Goal: Task Accomplishment & Management: Use online tool/utility

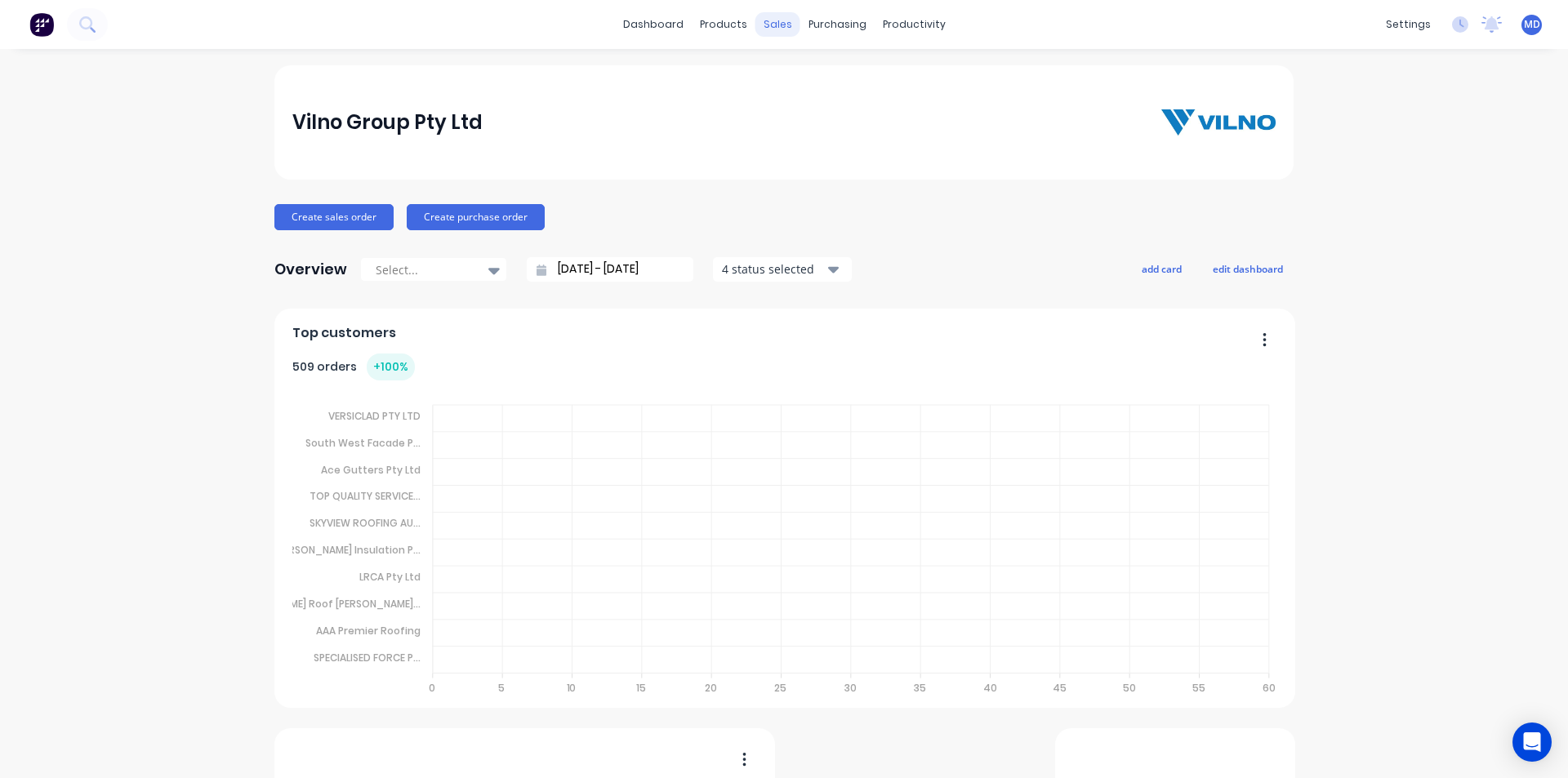
click at [769, 22] on div "sales" at bounding box center [777, 25] width 45 height 25
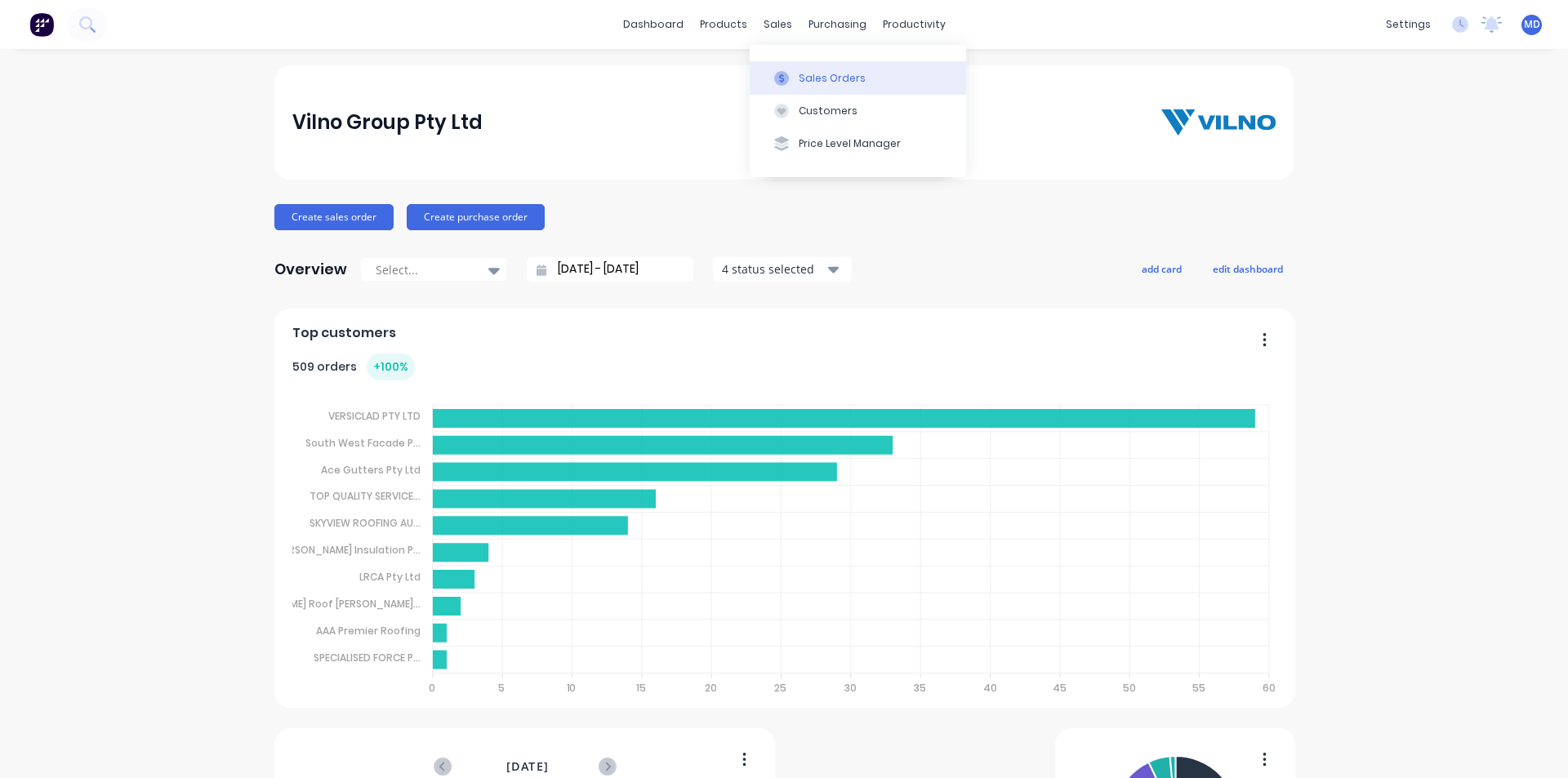
click at [823, 75] on div "Sales Orders" at bounding box center [832, 77] width 67 height 14
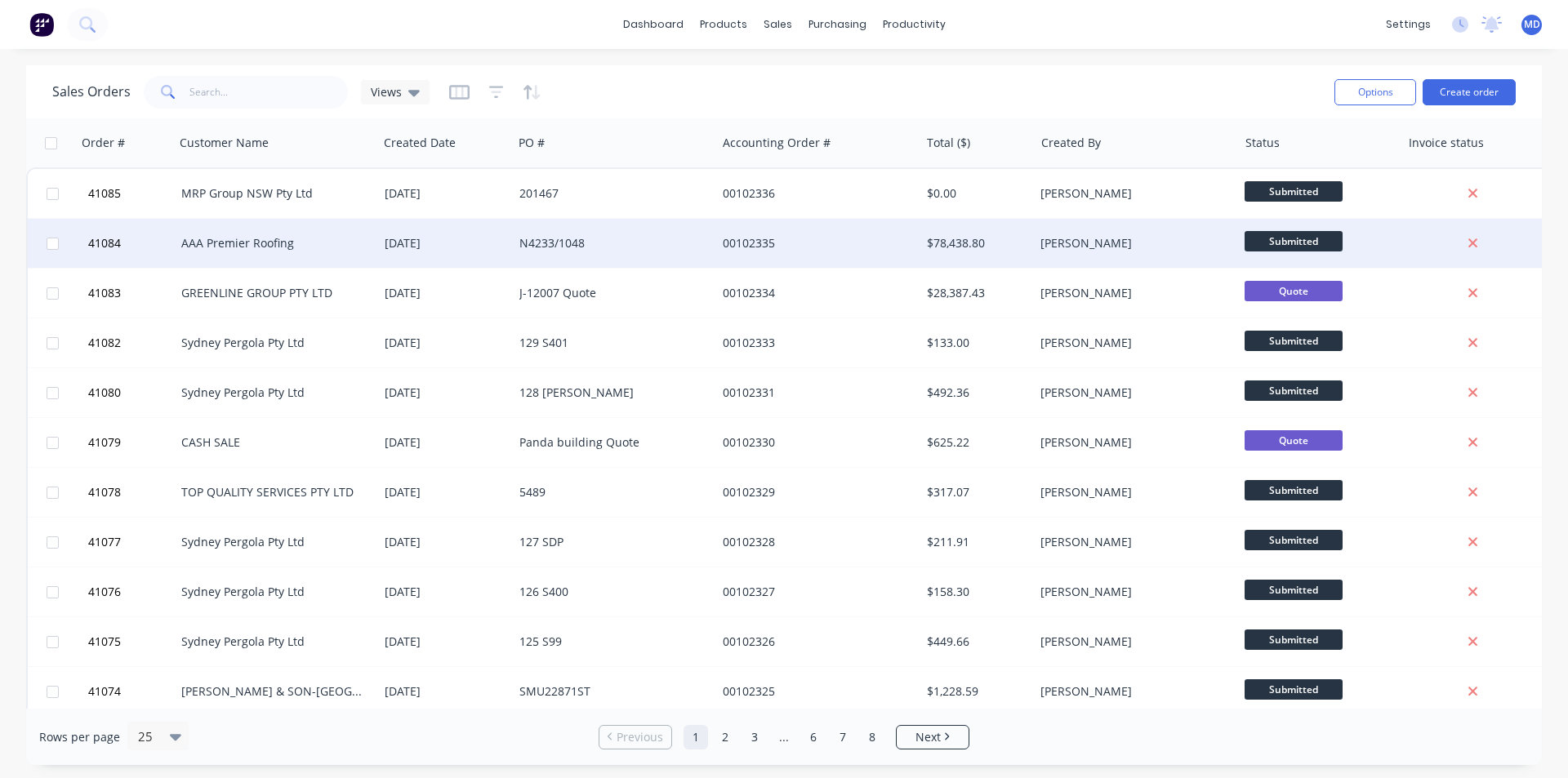
click at [434, 238] on div "[DATE]" at bounding box center [445, 243] width 122 height 16
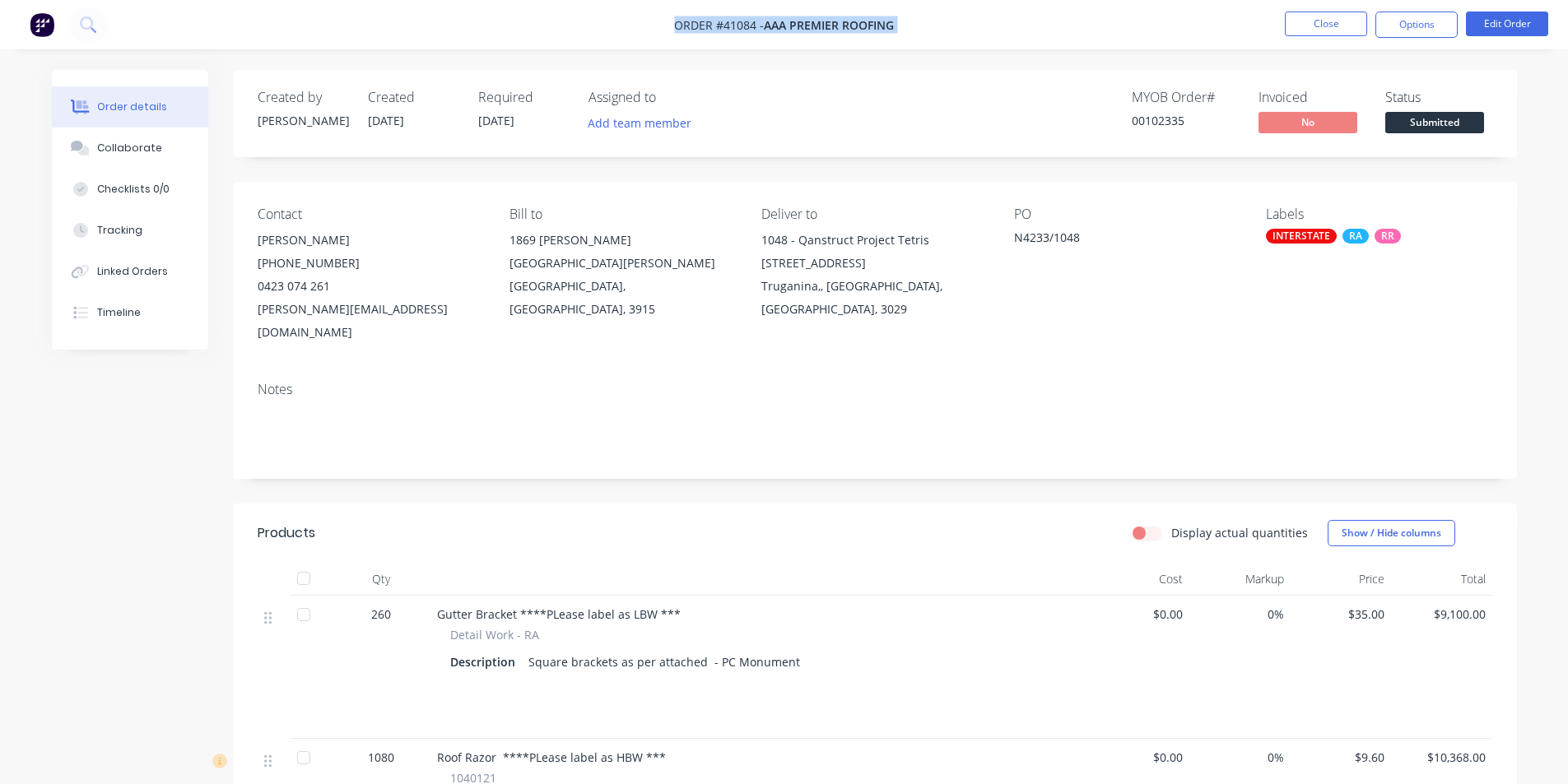
drag, startPoint x: 672, startPoint y: 21, endPoint x: 907, endPoint y: 32, distance: 235.3
click at [907, 32] on nav "Order #41084 - AAA Premier Roofing Close Options Edit Order" at bounding box center [784, 24] width 1568 height 49
copy div "Order #41084 - AAA Premier Roofing Close Options Edit Order"
click at [1399, 26] on button "Options" at bounding box center [1417, 24] width 83 height 26
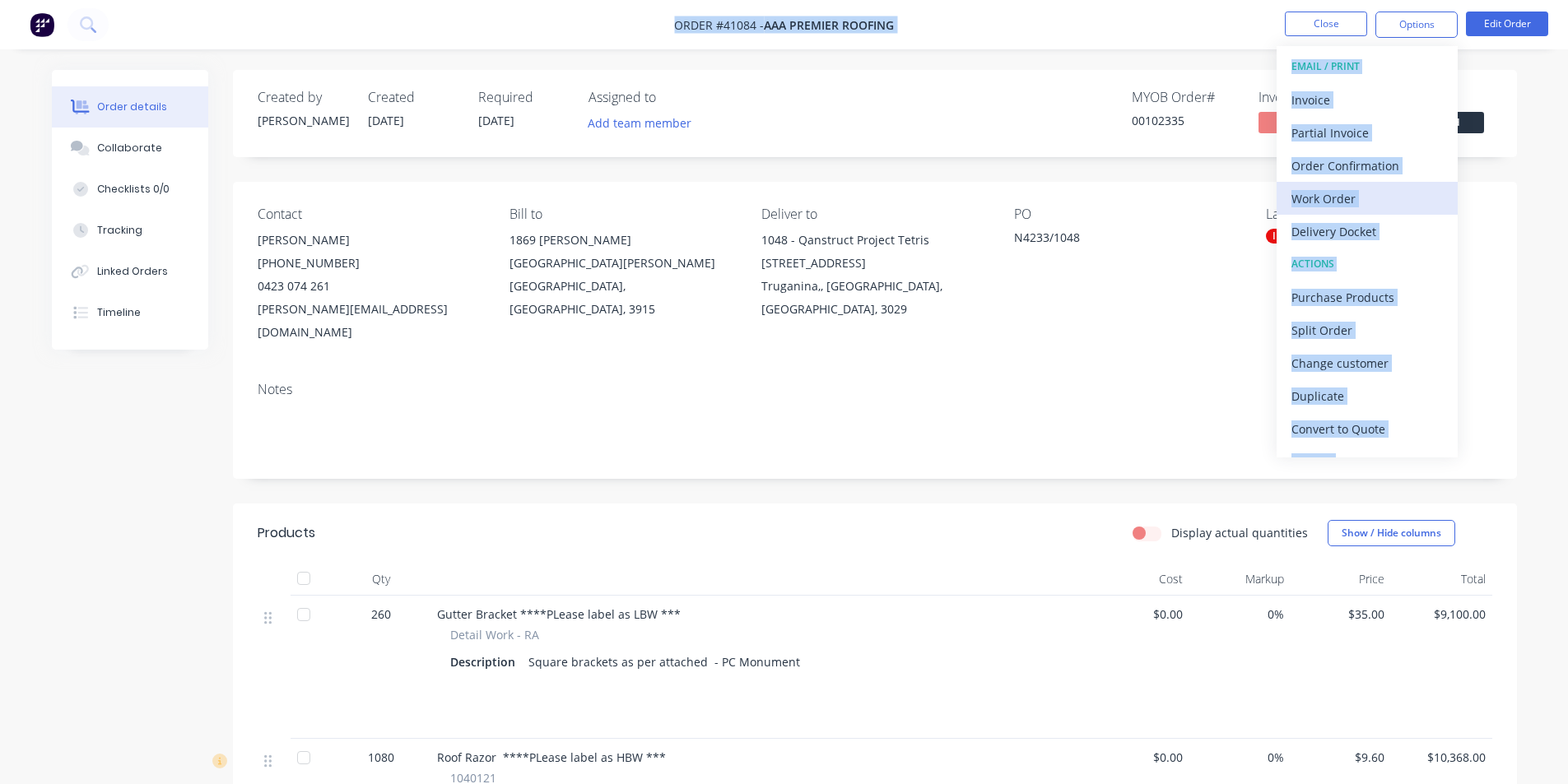
click at [1323, 199] on div "Work Order" at bounding box center [1367, 198] width 152 height 24
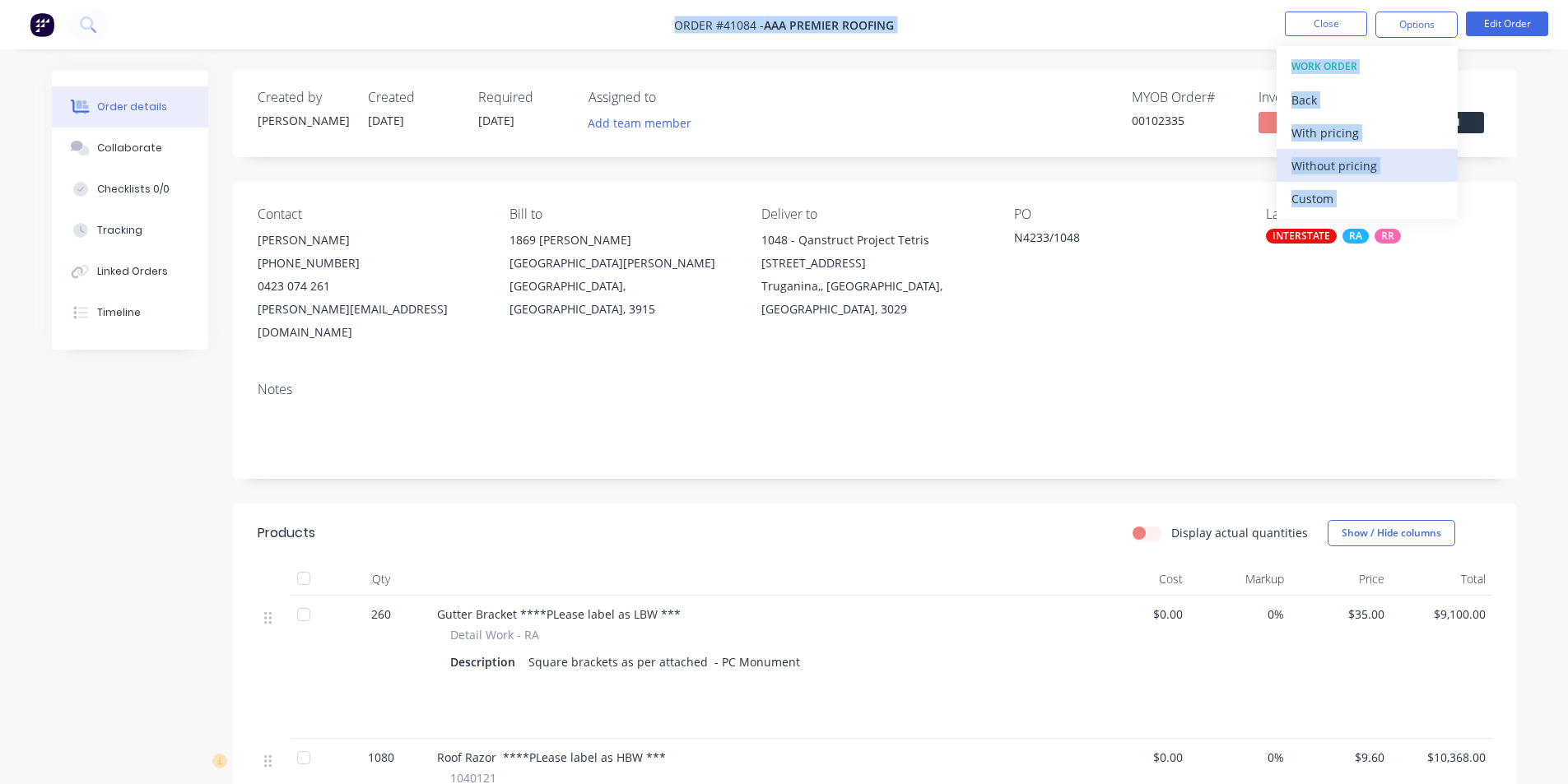
click at [1348, 163] on div "Without pricing" at bounding box center [1367, 165] width 152 height 24
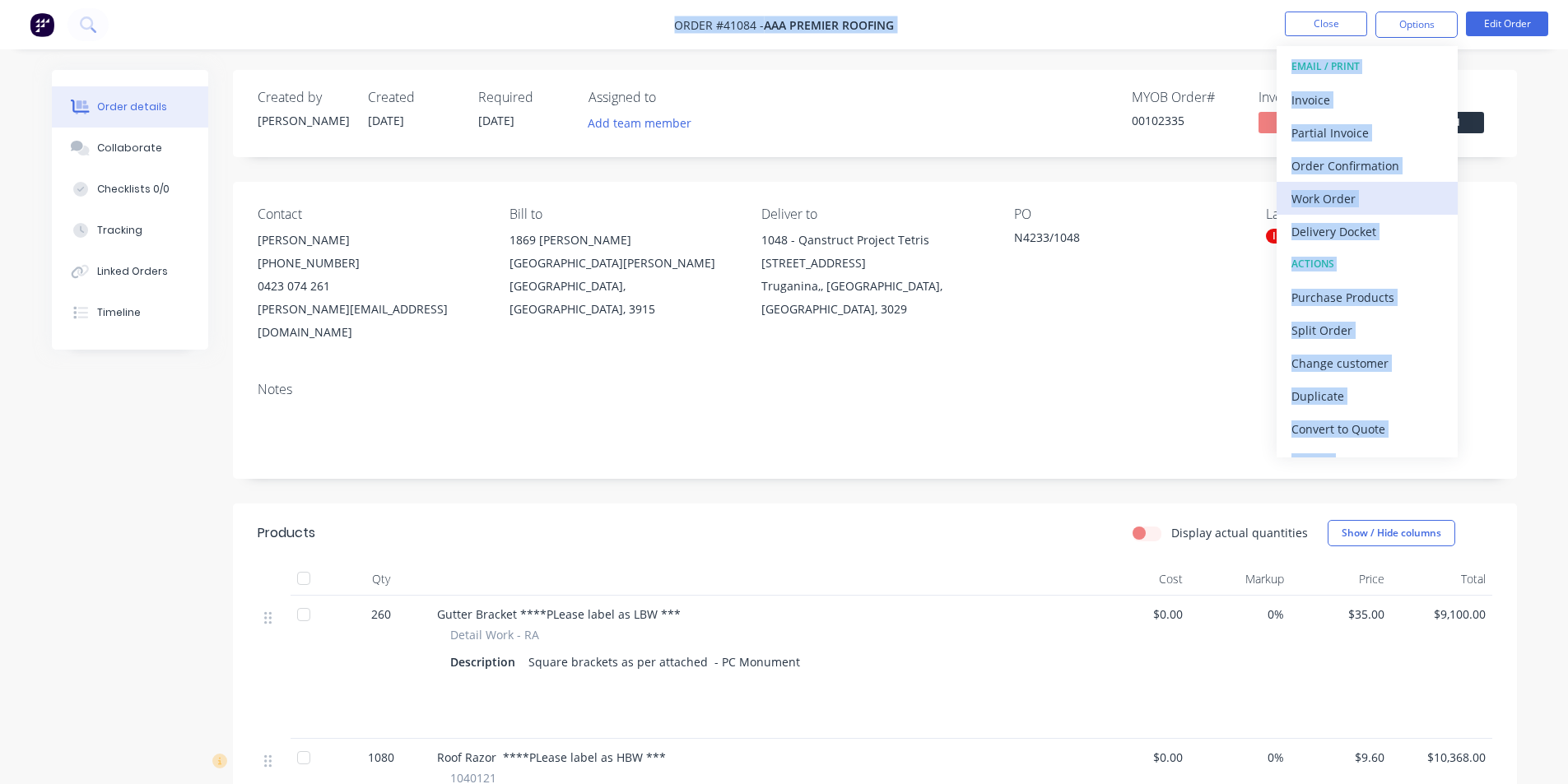
click at [1313, 194] on div "Work Order" at bounding box center [1367, 198] width 152 height 24
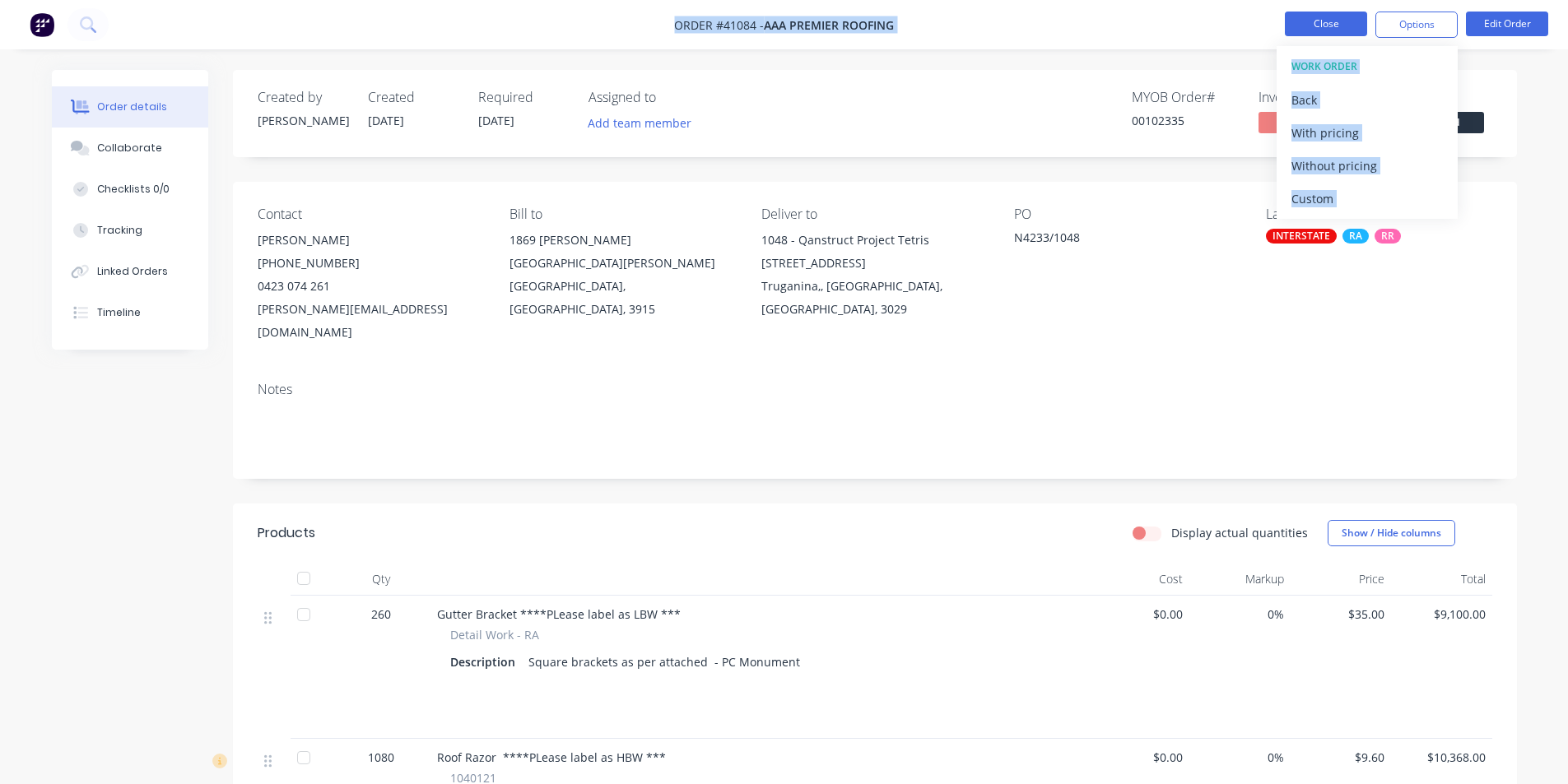
click at [1317, 23] on button "Close" at bounding box center [1326, 24] width 83 height 25
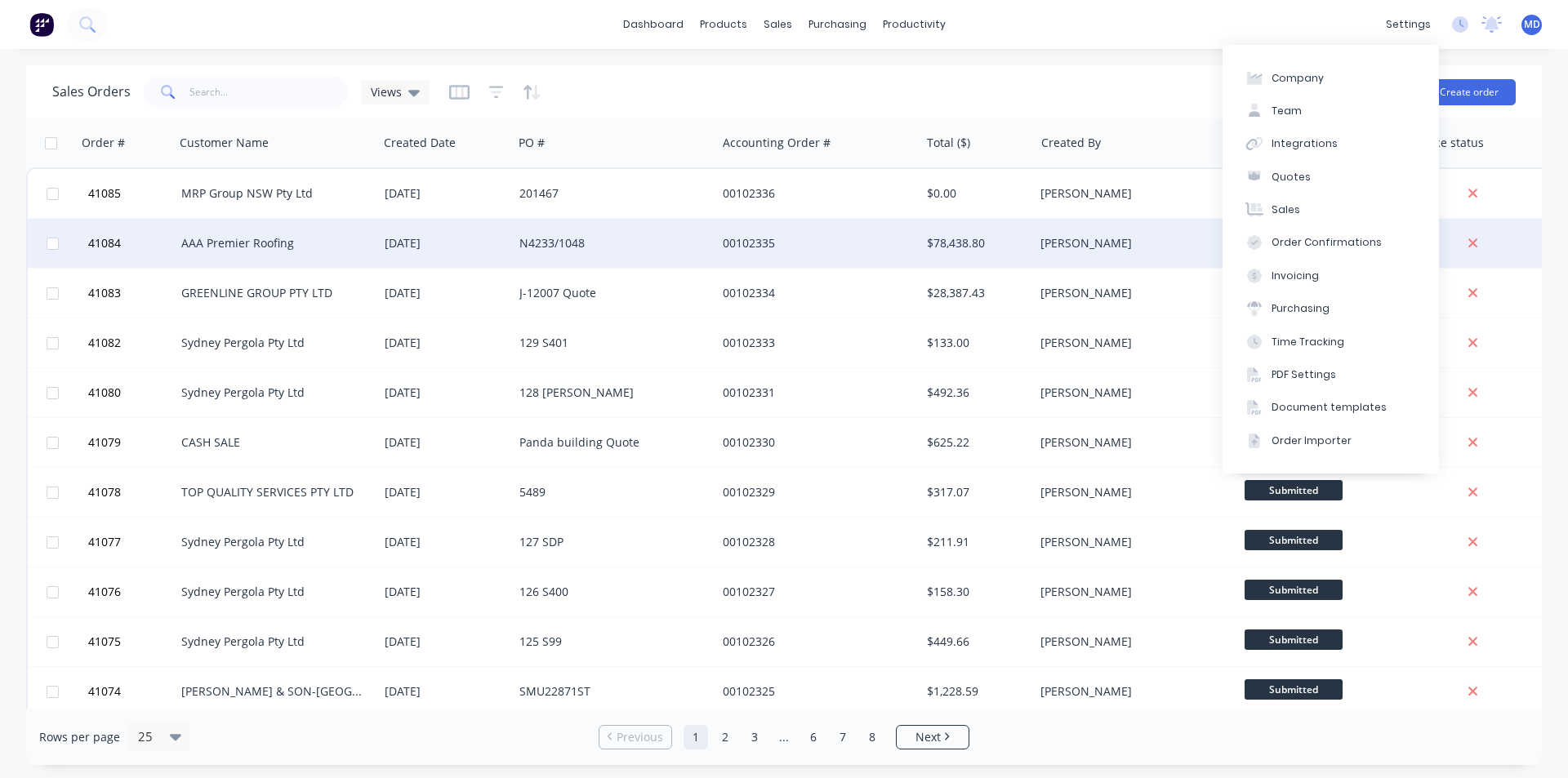
click at [224, 243] on div "AAA Premier Roofing" at bounding box center [272, 243] width 181 height 16
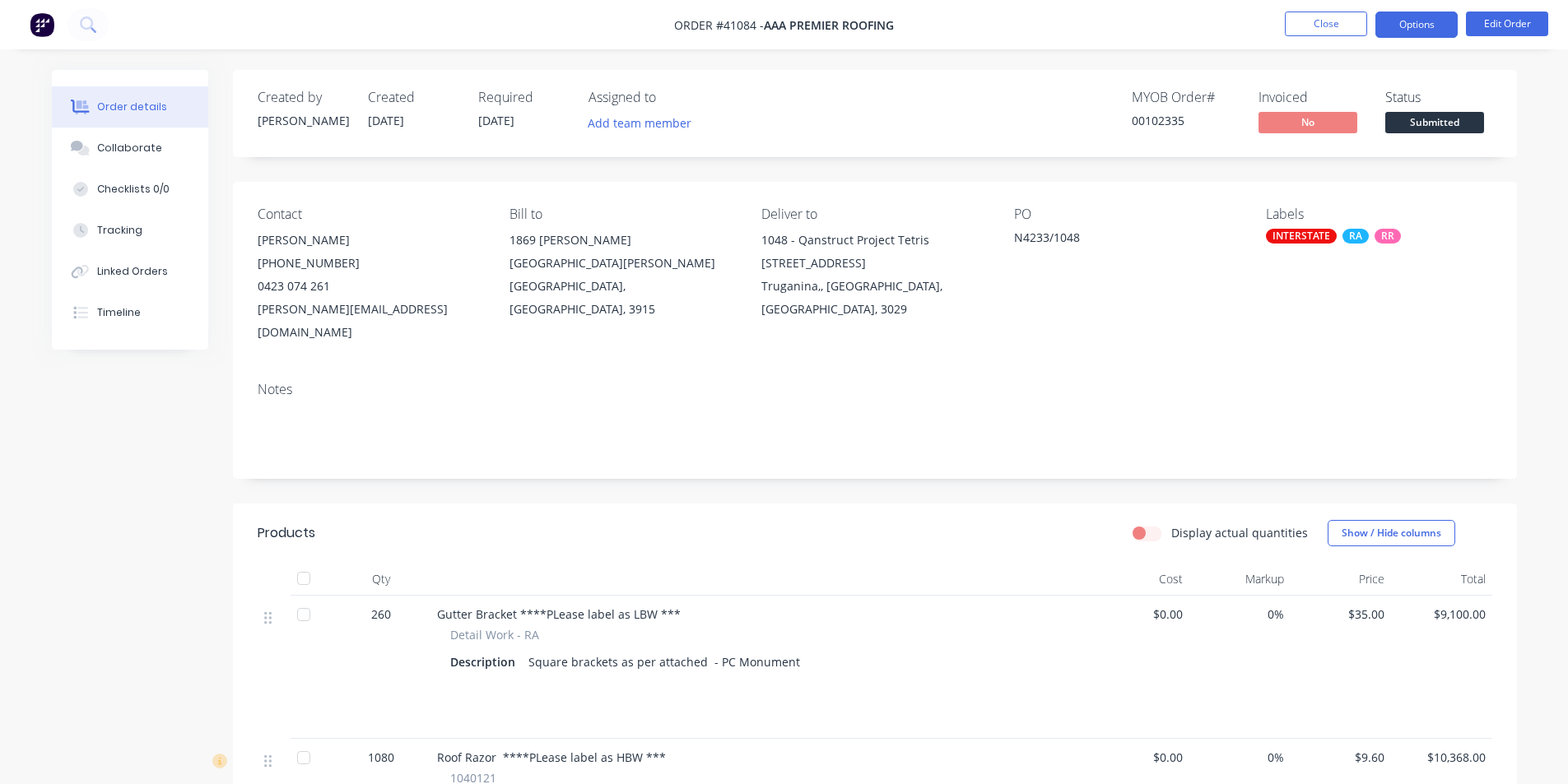
click at [1416, 21] on button "Options" at bounding box center [1417, 24] width 83 height 26
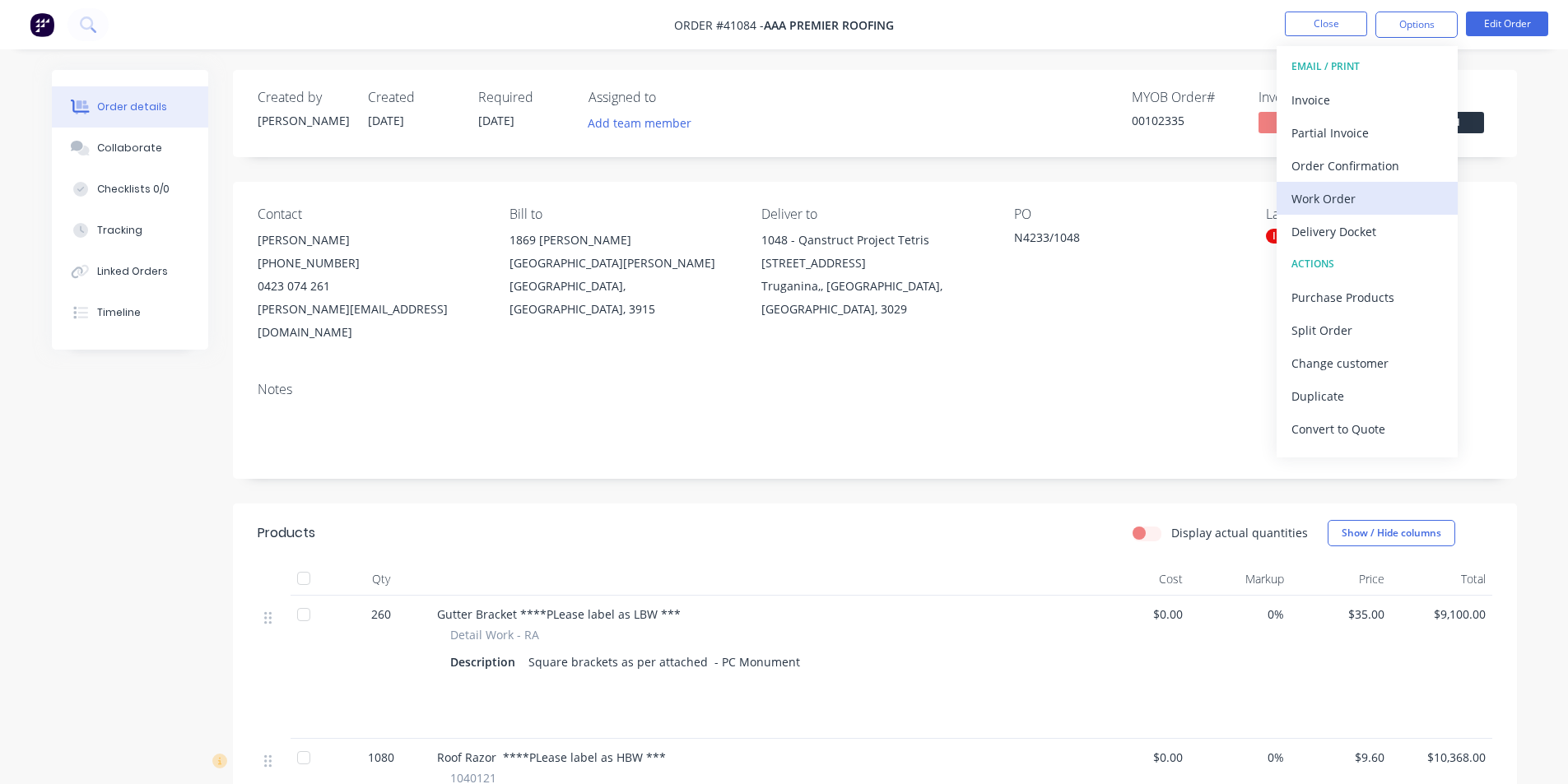
click at [1338, 198] on div "Work Order" at bounding box center [1367, 198] width 152 height 24
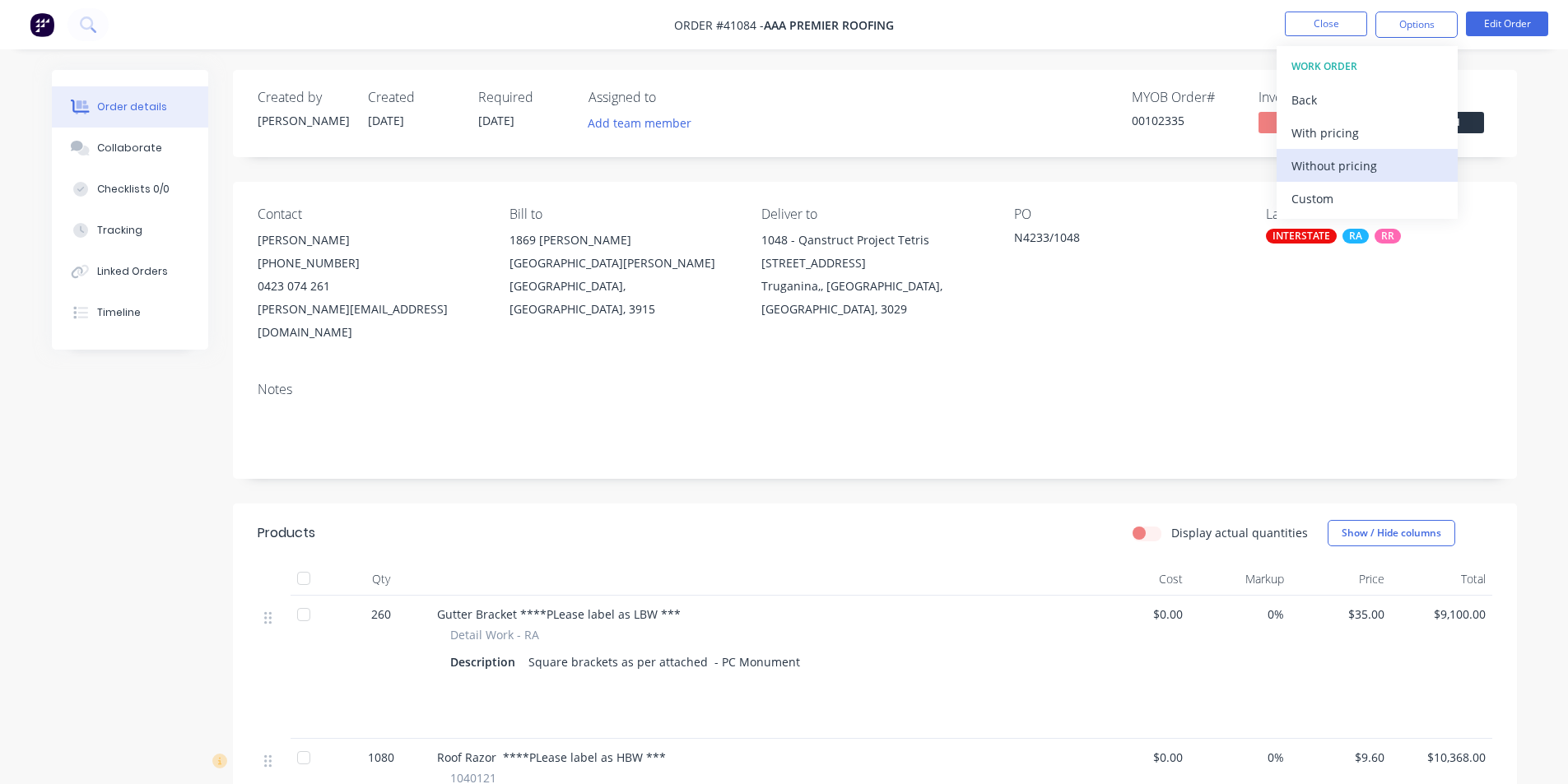
click at [1355, 162] on div "Without pricing" at bounding box center [1367, 165] width 152 height 24
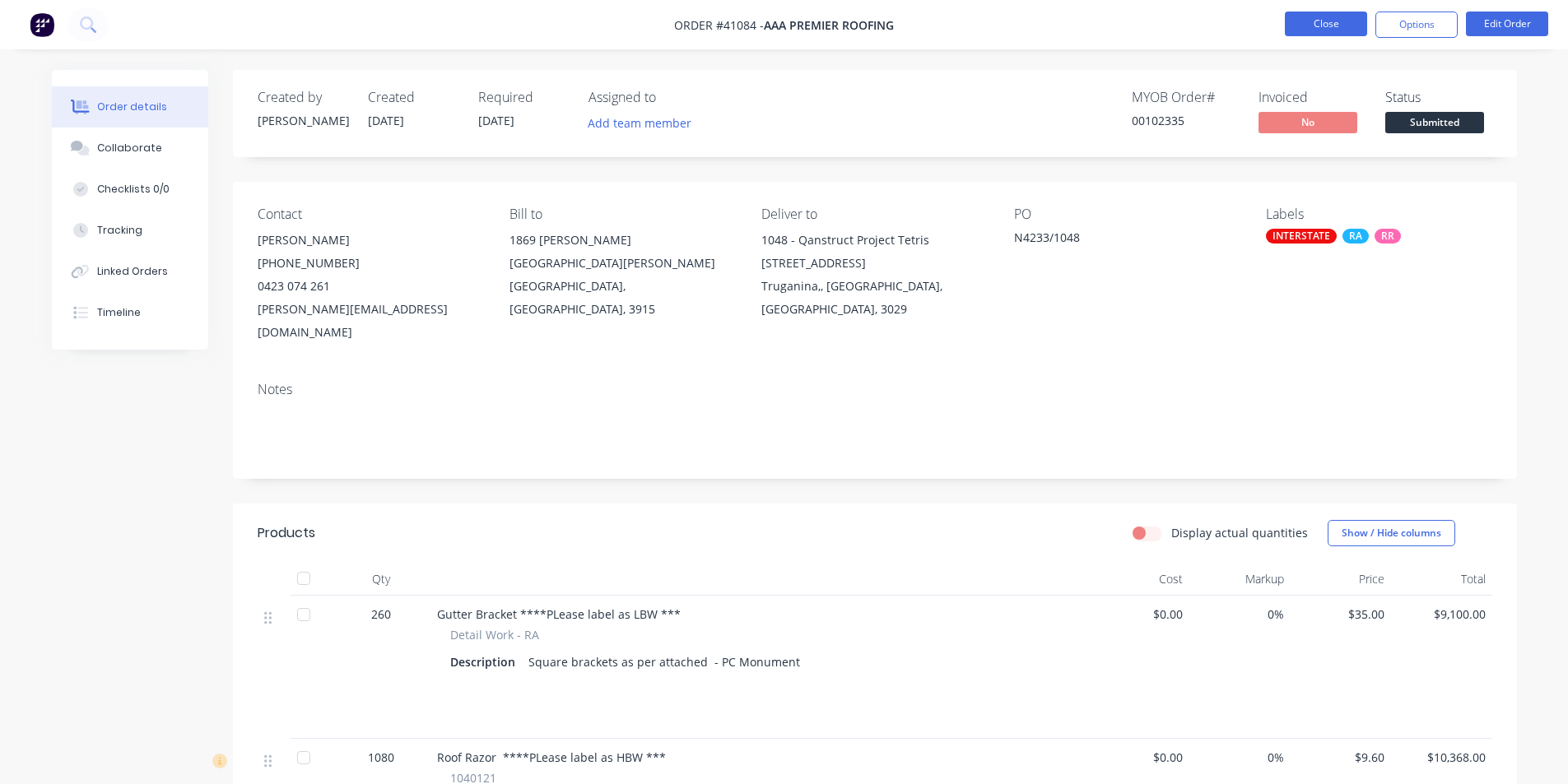
click at [1319, 21] on button "Close" at bounding box center [1326, 24] width 83 height 25
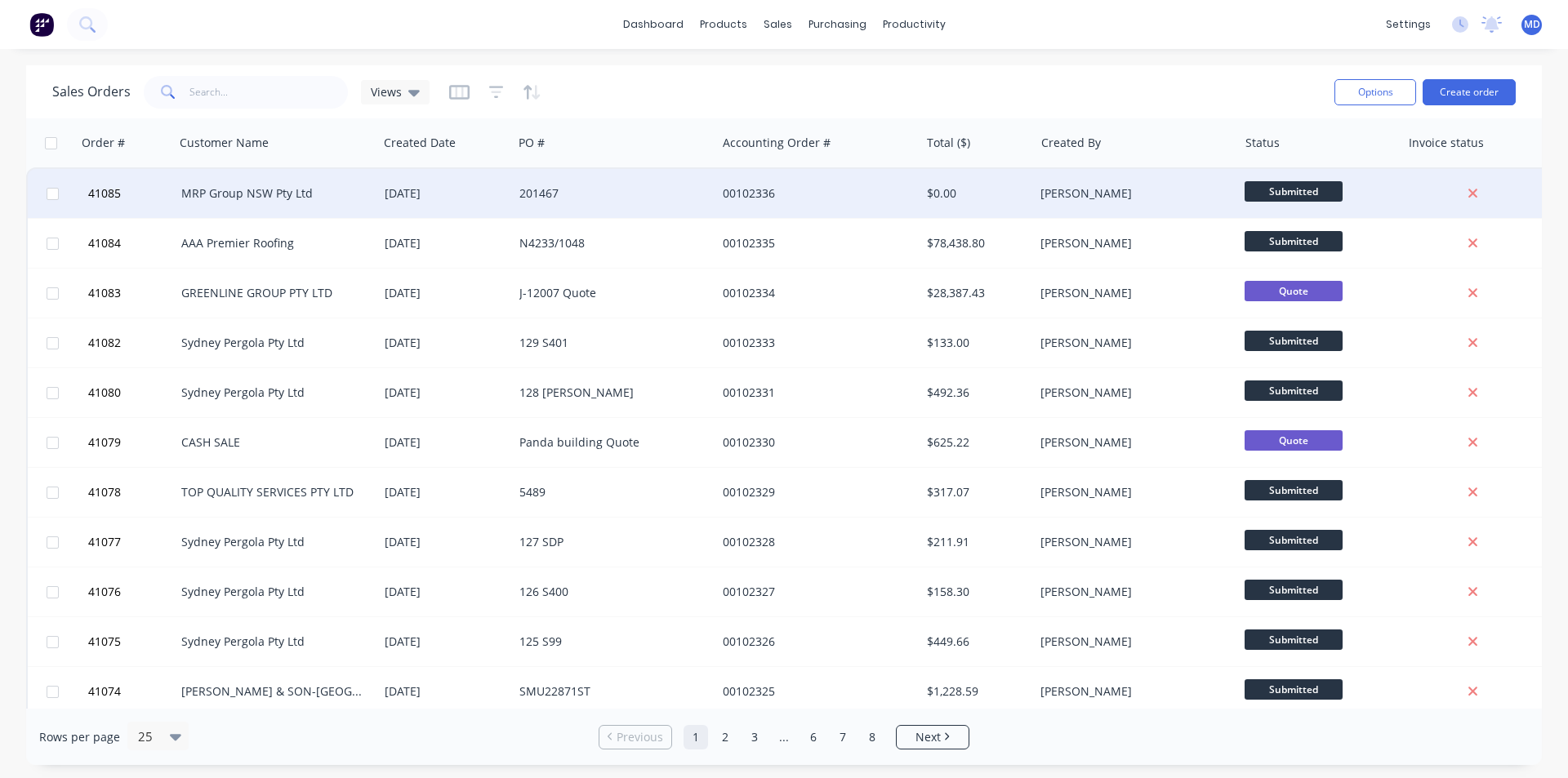
click at [810, 193] on div "00102336" at bounding box center [814, 193] width 181 height 16
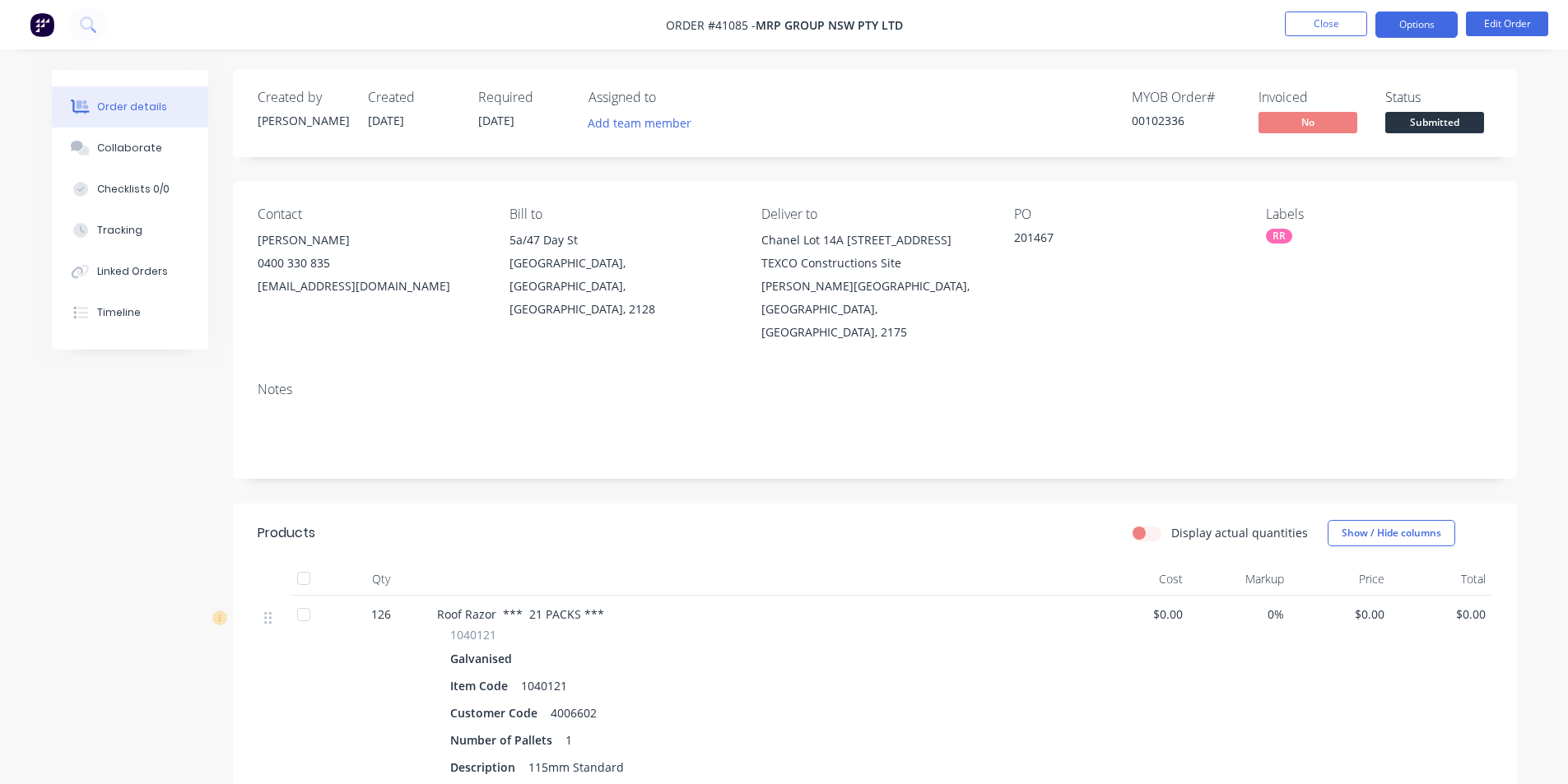
click at [1408, 22] on button "Options" at bounding box center [1417, 24] width 83 height 26
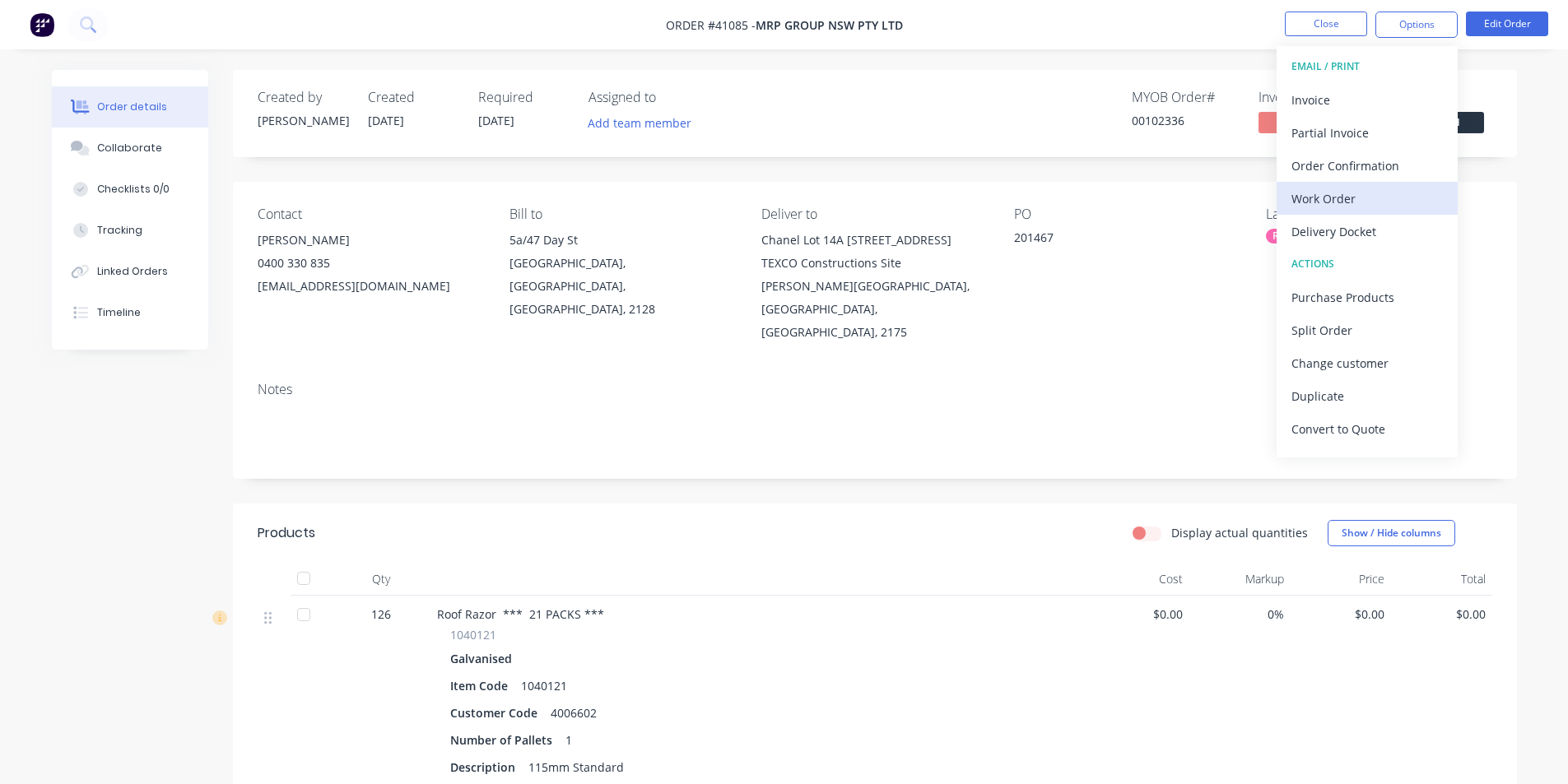
click at [1335, 196] on div "Work Order" at bounding box center [1367, 198] width 152 height 24
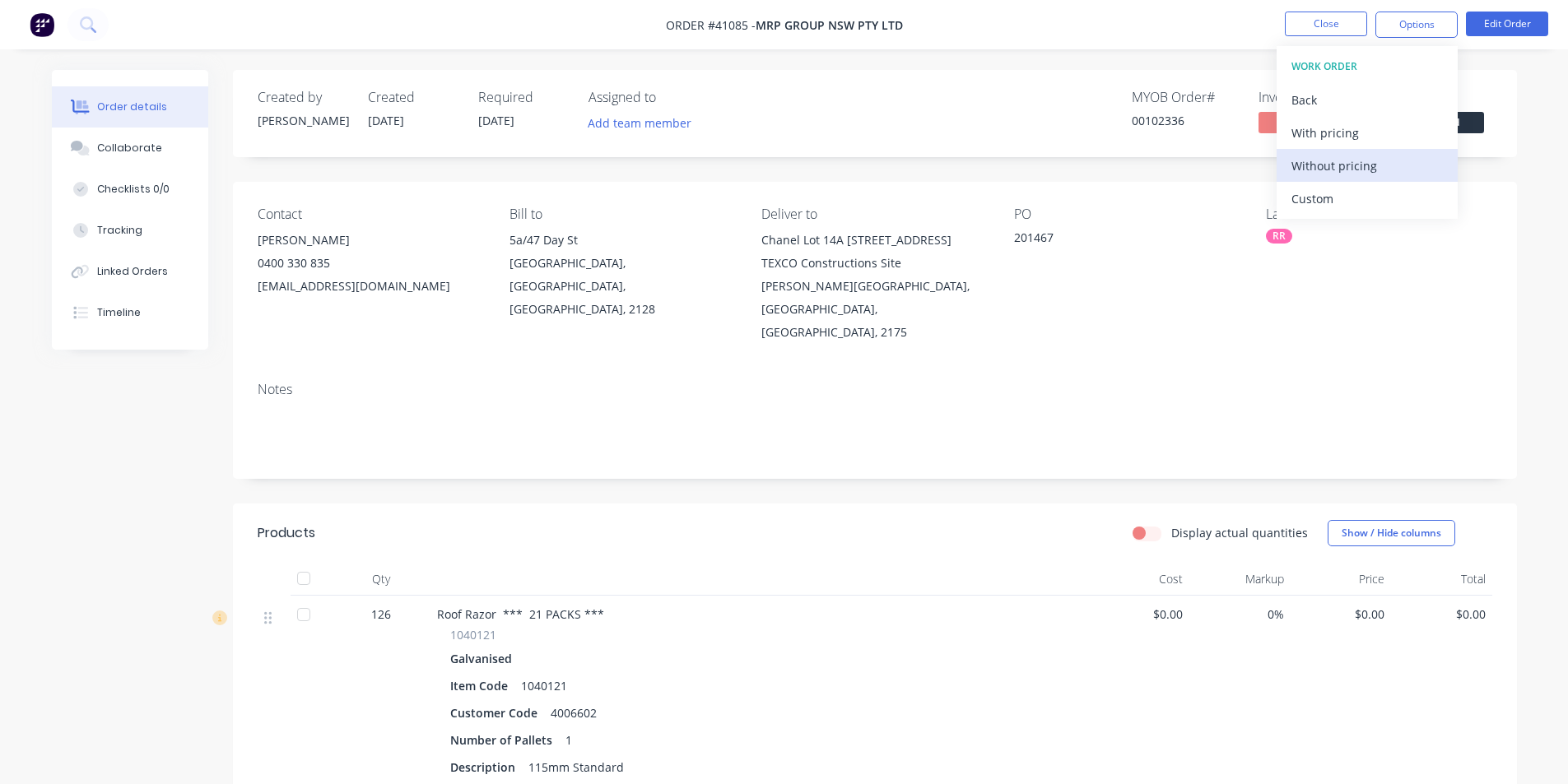
click at [1347, 164] on div "Without pricing" at bounding box center [1367, 165] width 152 height 24
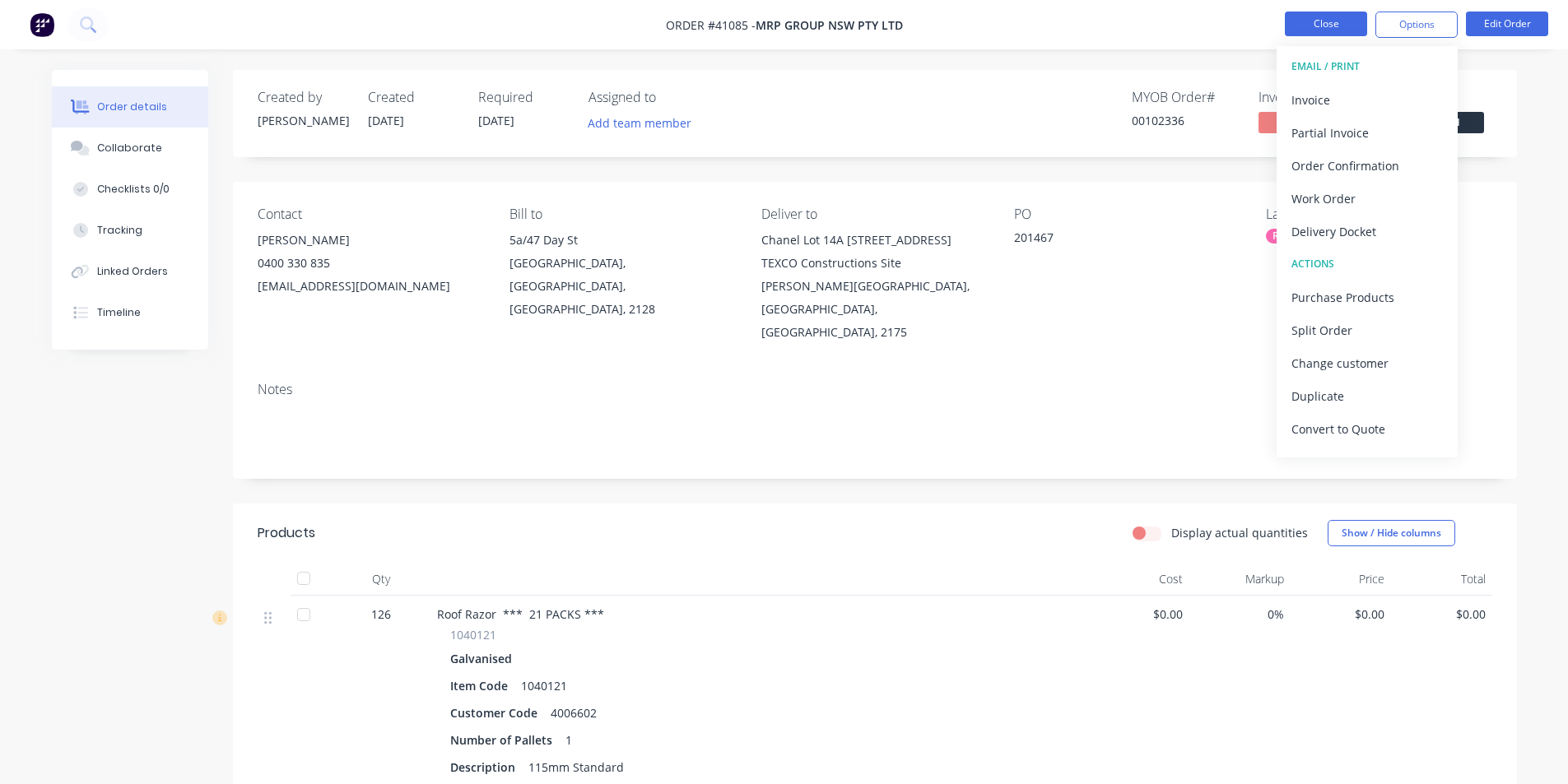
click at [1330, 21] on button "Close" at bounding box center [1326, 24] width 83 height 25
